Goal: Task Accomplishment & Management: Manage account settings

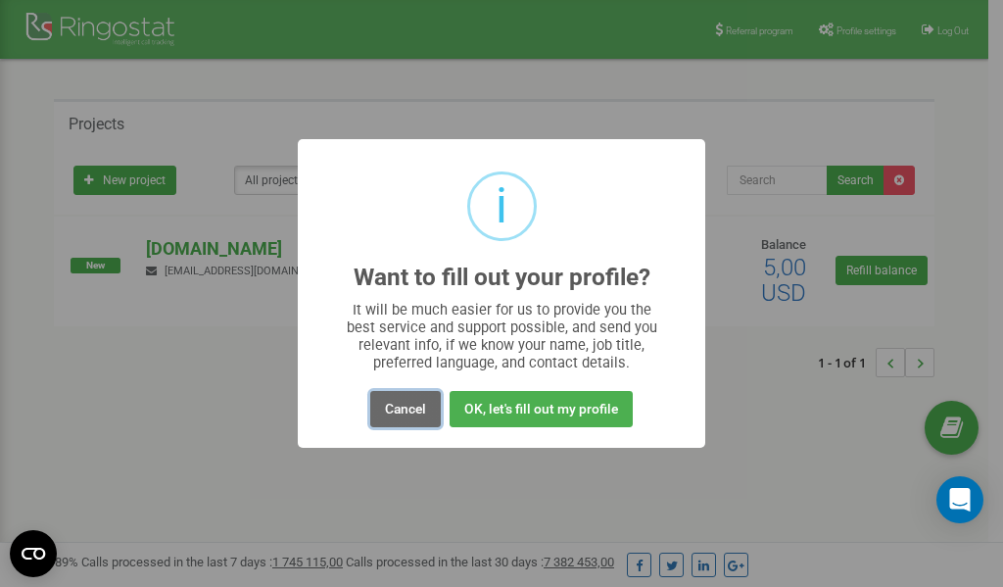
click at [402, 409] on button "Cancel" at bounding box center [405, 409] width 71 height 36
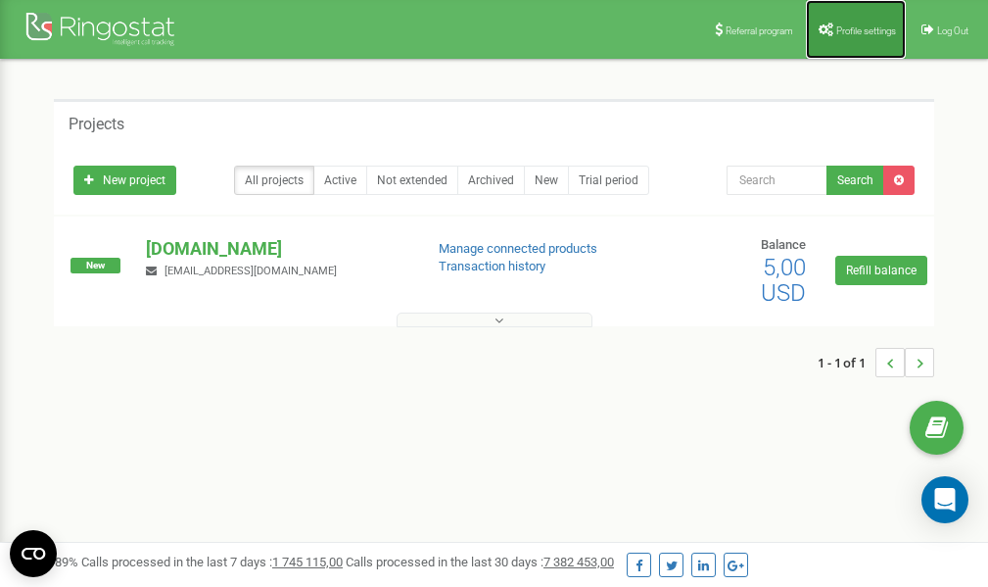
click at [862, 30] on span "Profile settings" at bounding box center [867, 30] width 60 height 11
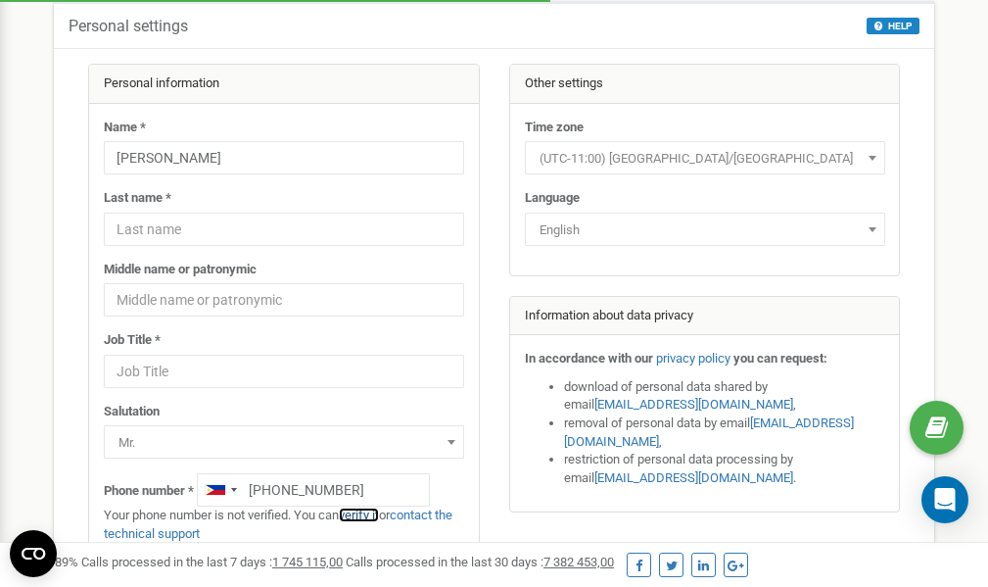
click at [371, 518] on link "verify it" at bounding box center [359, 514] width 40 height 15
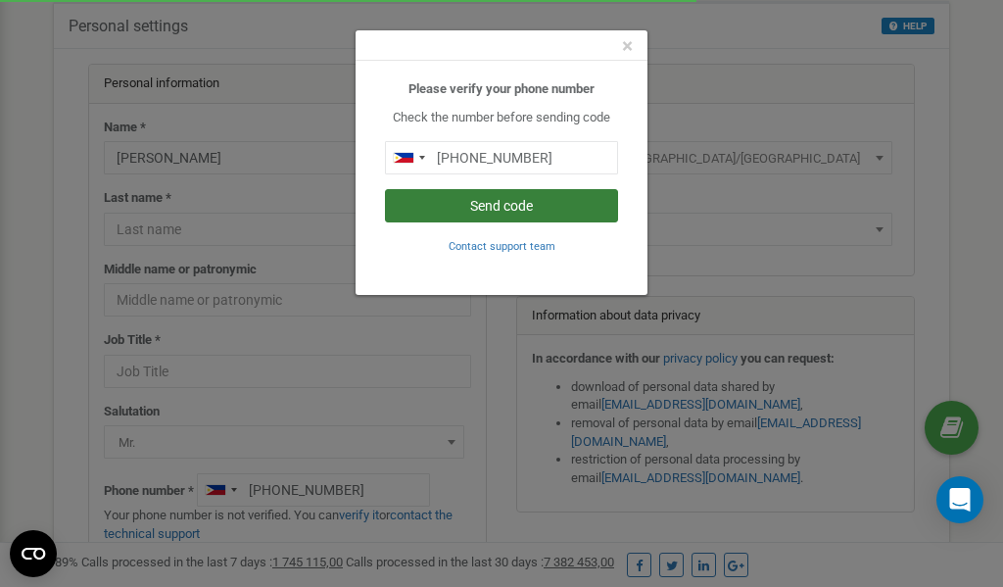
click at [515, 210] on button "Send code" at bounding box center [501, 205] width 233 height 33
